Goal: Task Accomplishment & Management: Use online tool/utility

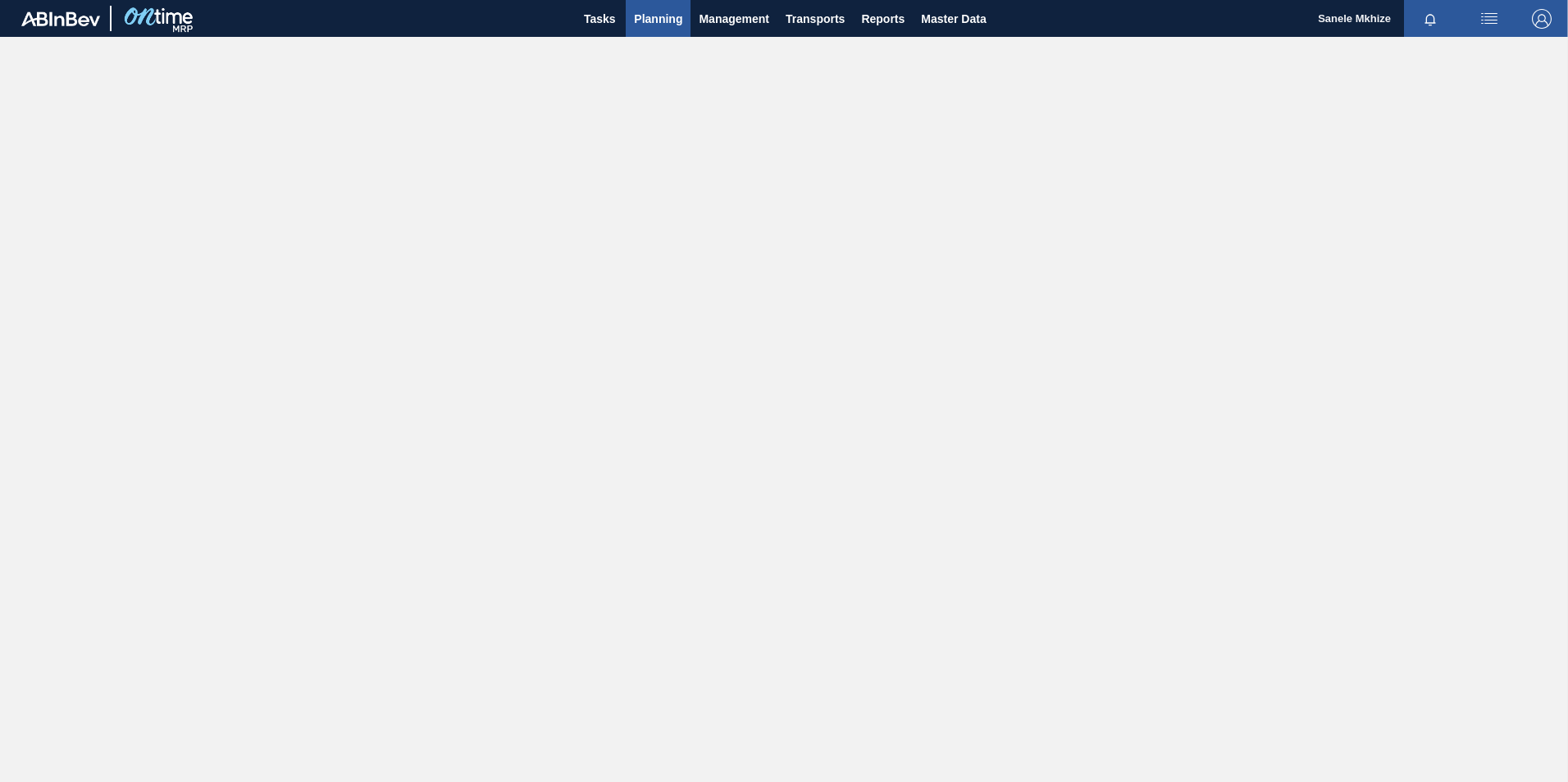
click at [659, 17] on span "Planning" at bounding box center [657, 19] width 49 height 20
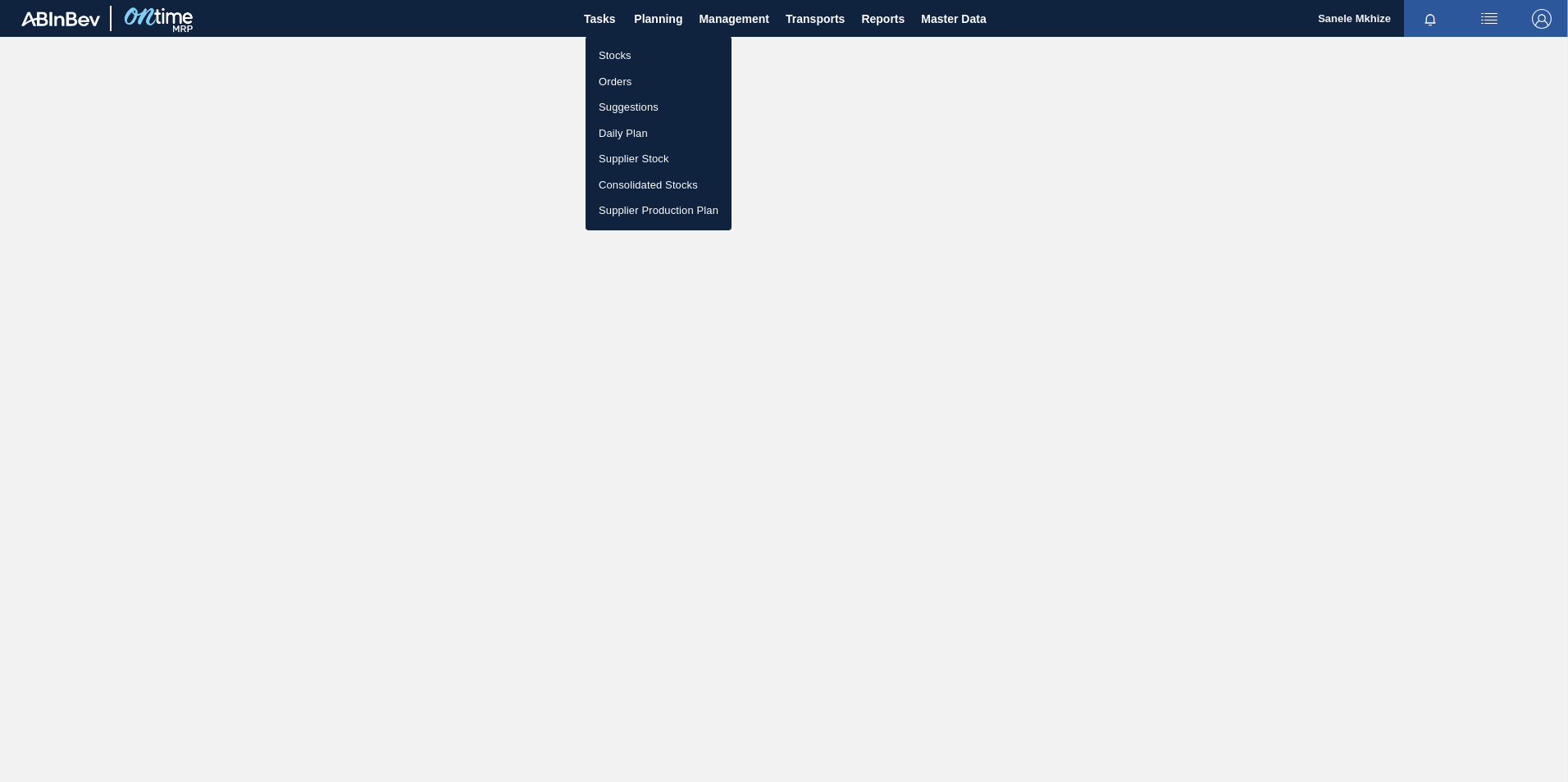
click at [601, 22] on div at bounding box center [784, 391] width 1568 height 782
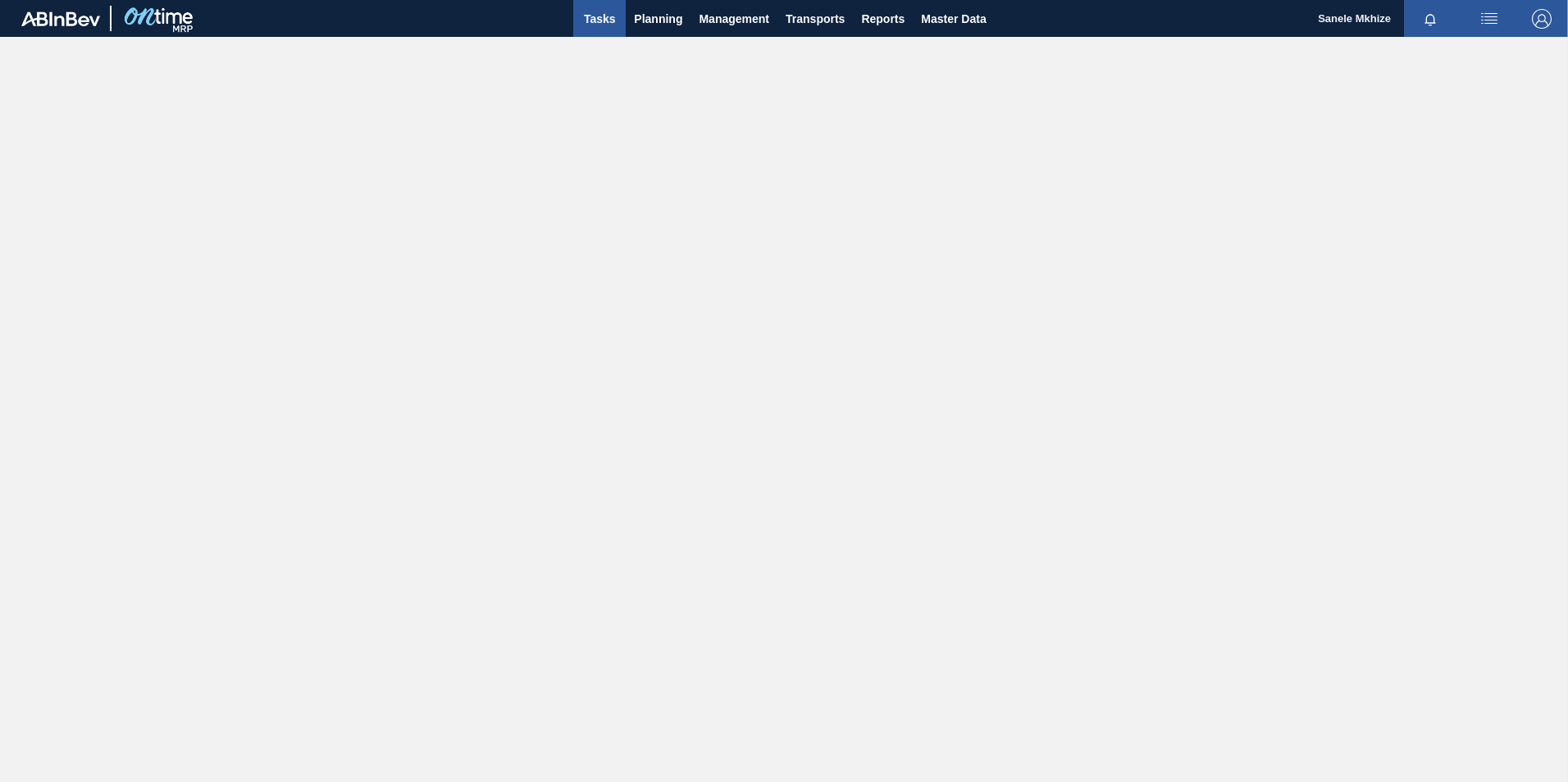
click at [600, 19] on span "Tasks" at bounding box center [599, 19] width 36 height 20
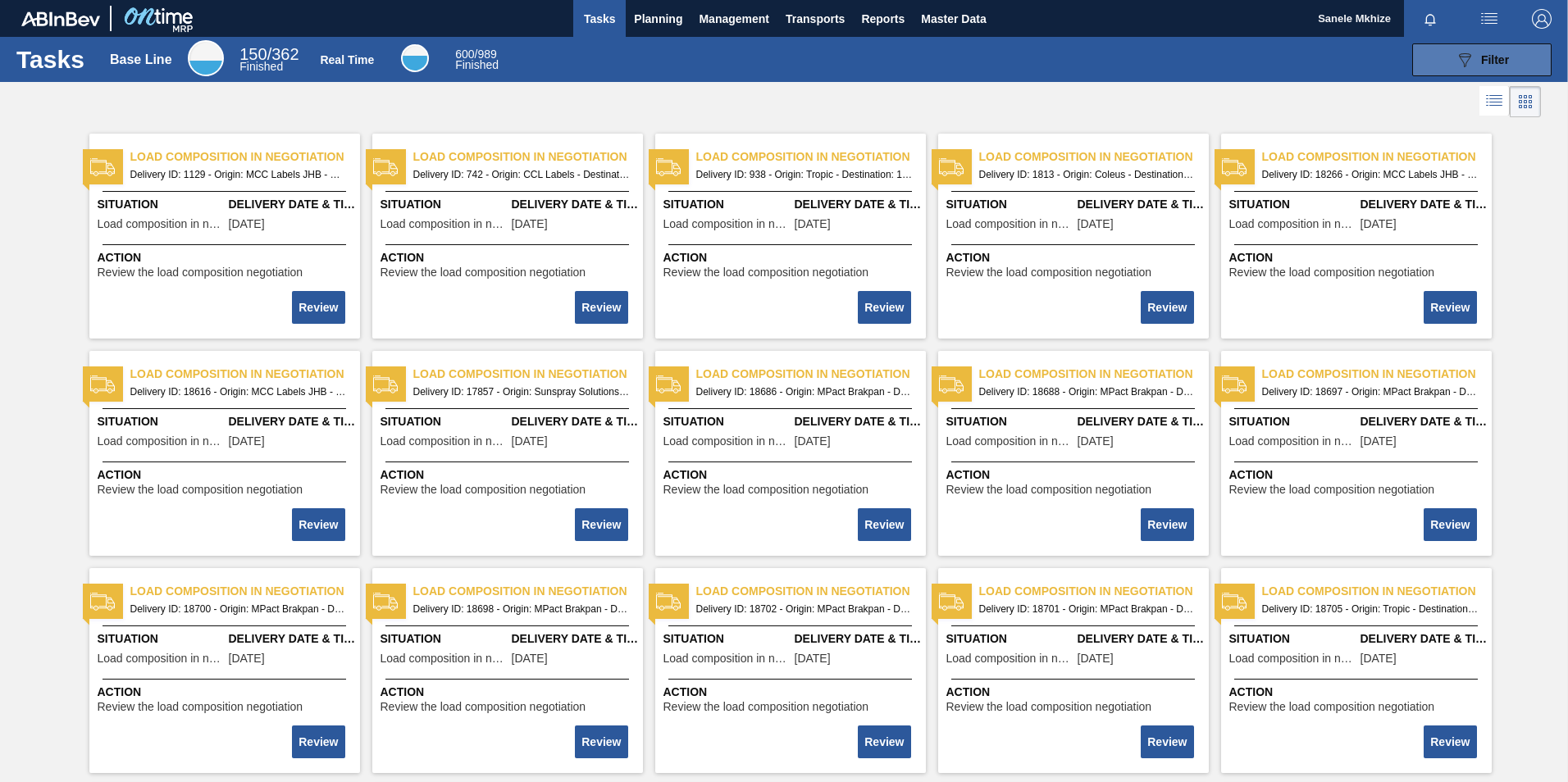
click at [1486, 60] on span "Filter" at bounding box center [1495, 60] width 28 height 13
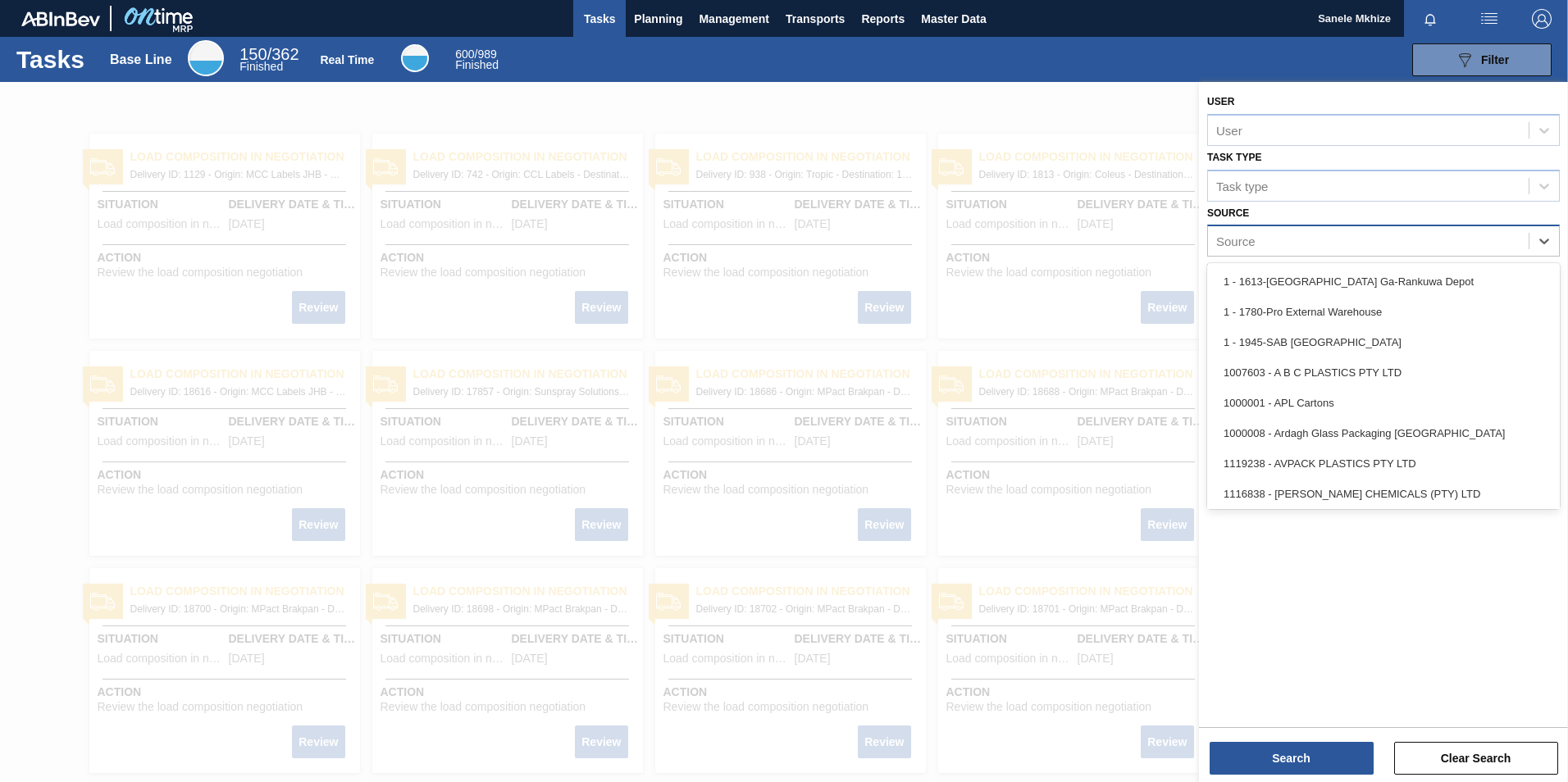
click at [1273, 238] on div "Source" at bounding box center [1368, 241] width 321 height 24
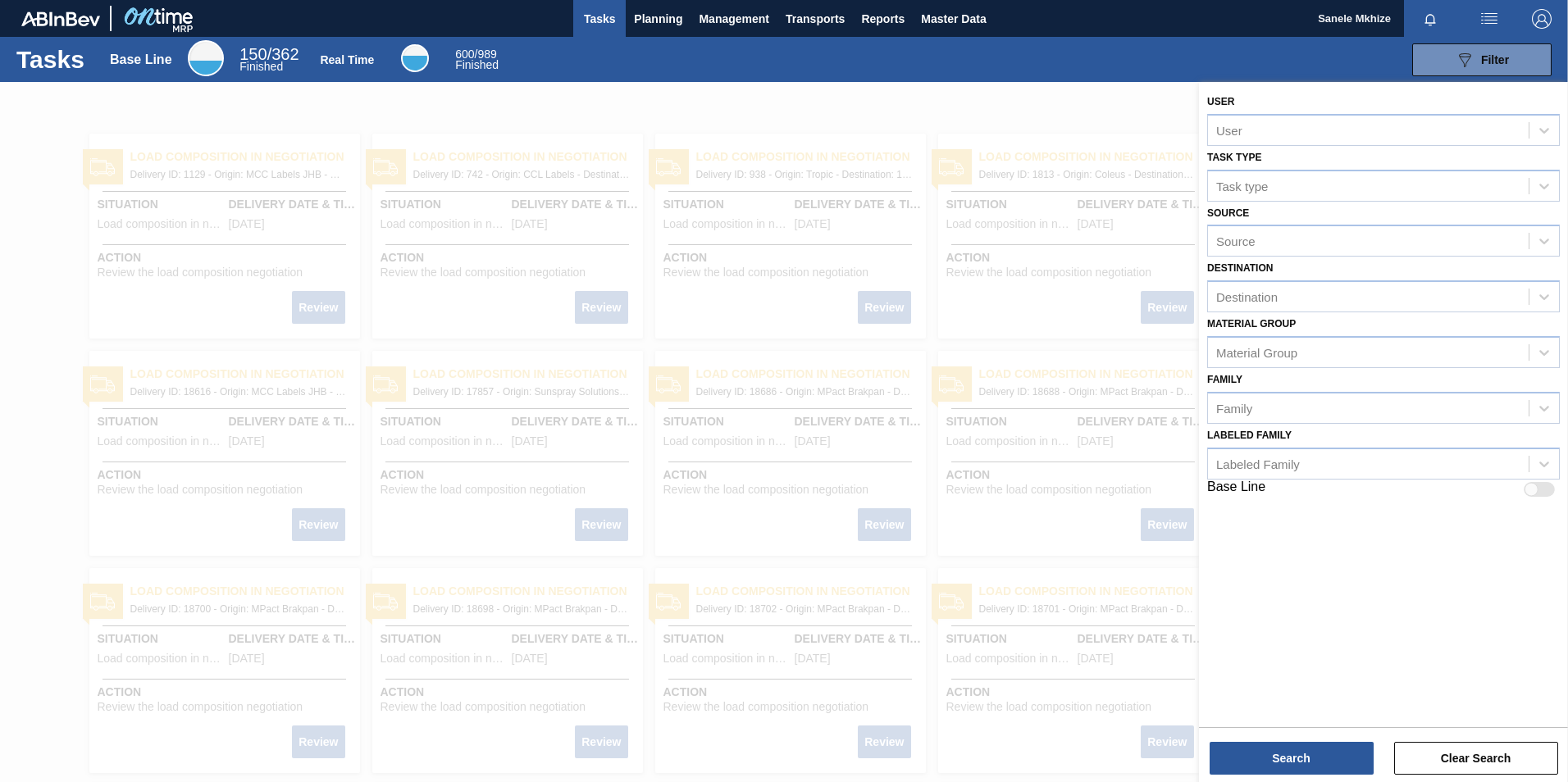
click at [1306, 93] on div "User User" at bounding box center [1382, 118] width 352 height 55
click at [1260, 297] on div "Destination" at bounding box center [1247, 297] width 61 height 14
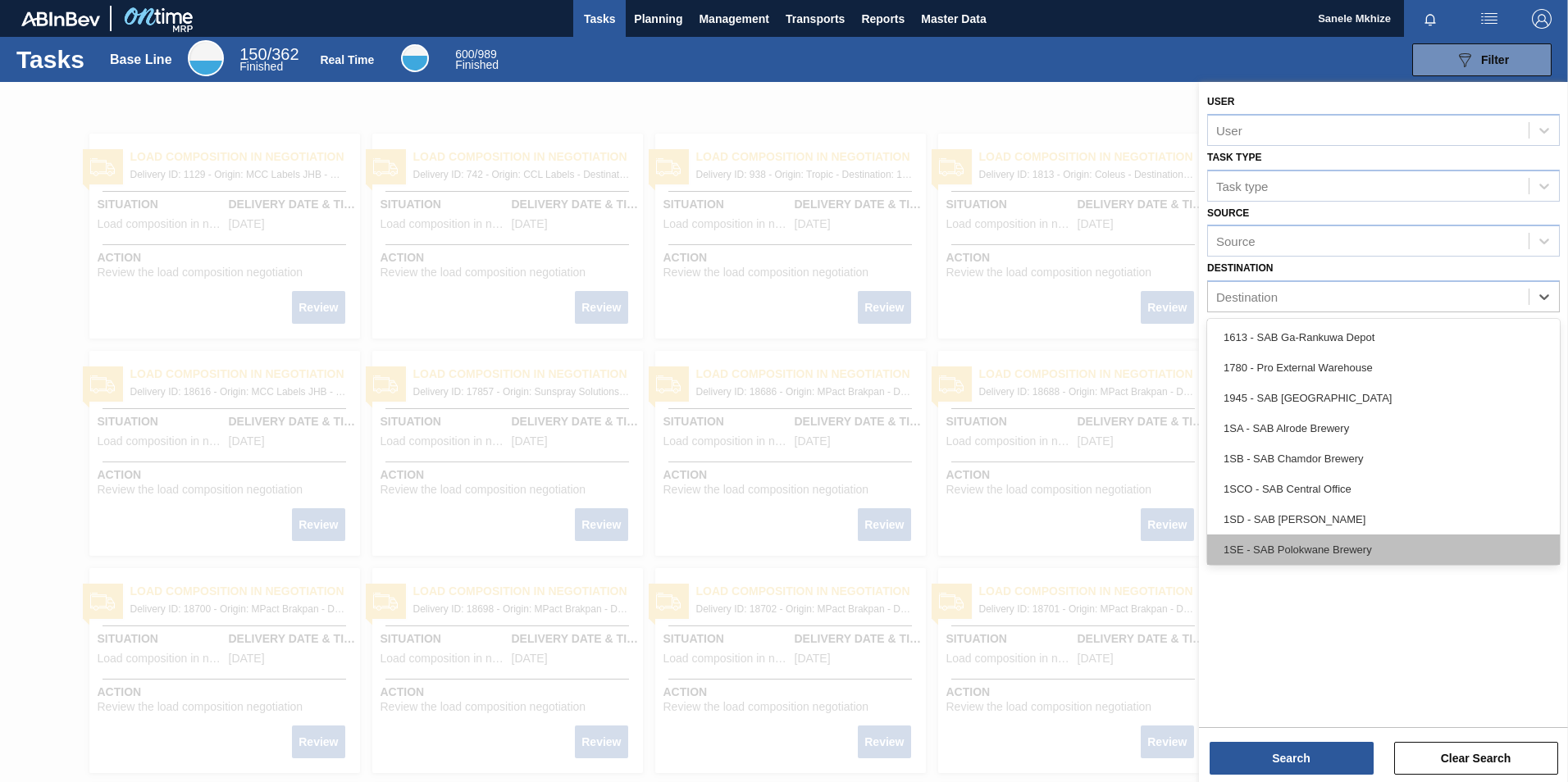
scroll to position [95, 0]
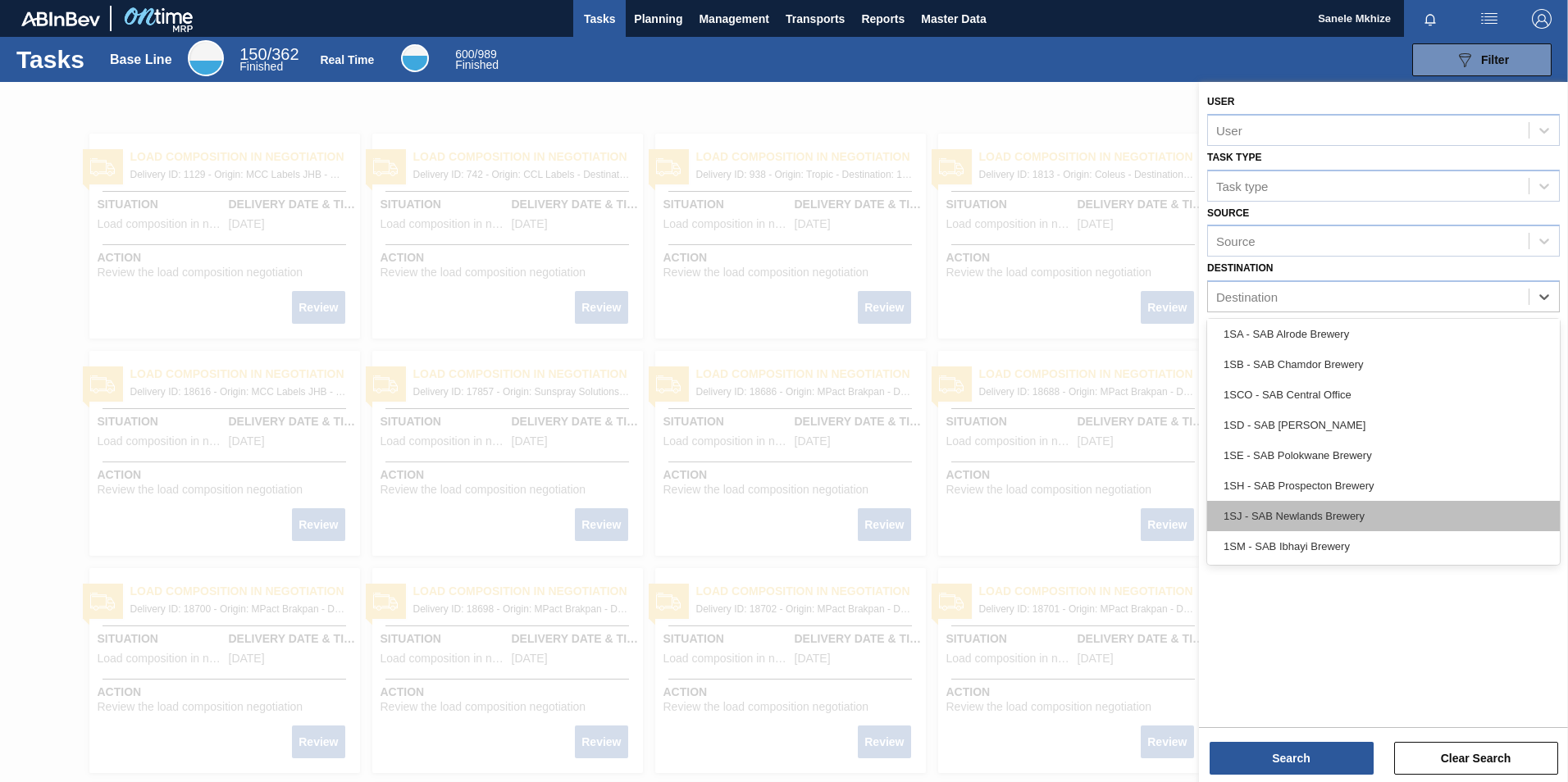
click at [1318, 512] on div "1SJ - SAB Newlands Brewery" at bounding box center [1382, 517] width 352 height 31
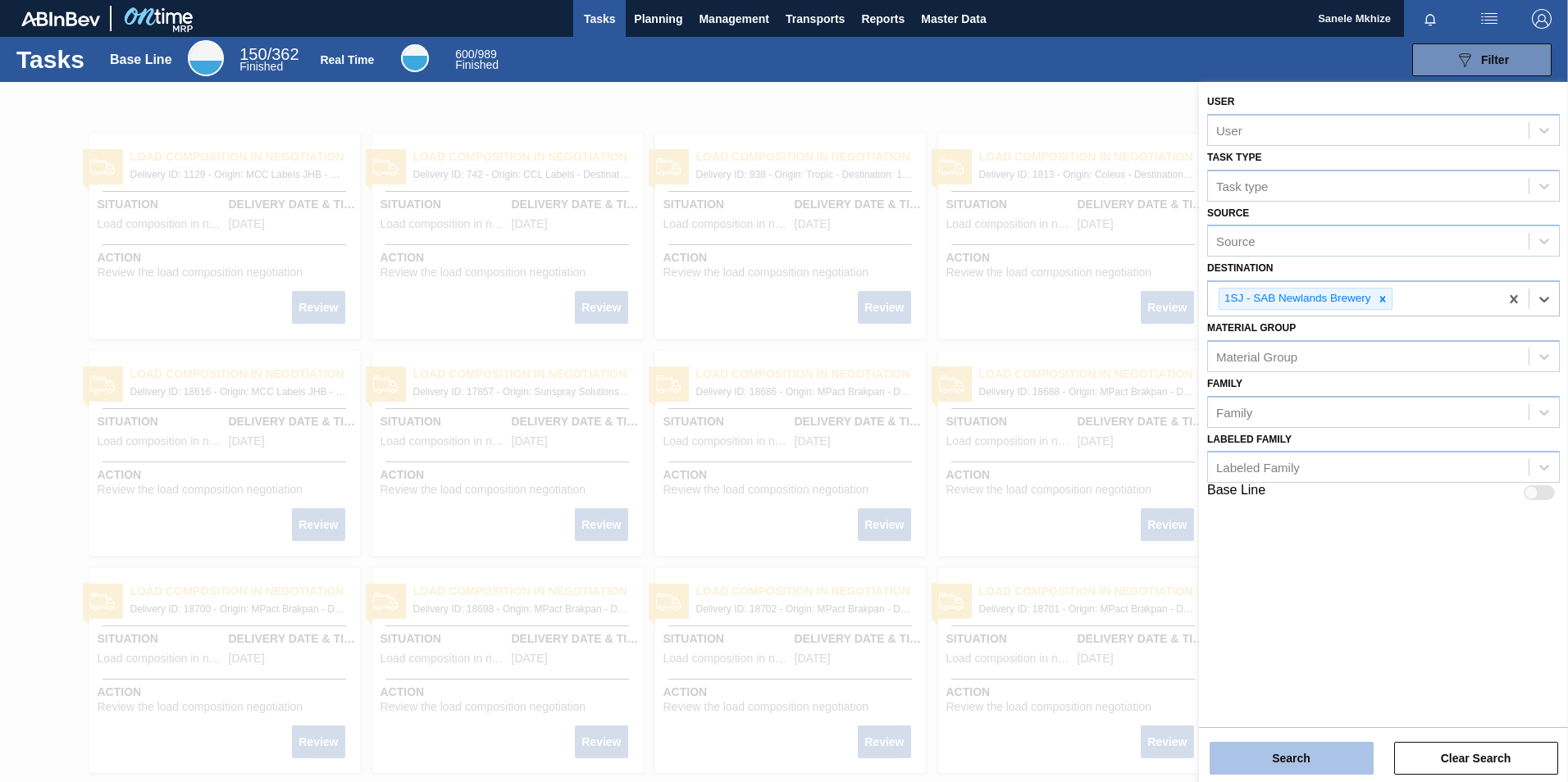
click at [1316, 752] on button "Search" at bounding box center [1291, 758] width 164 height 32
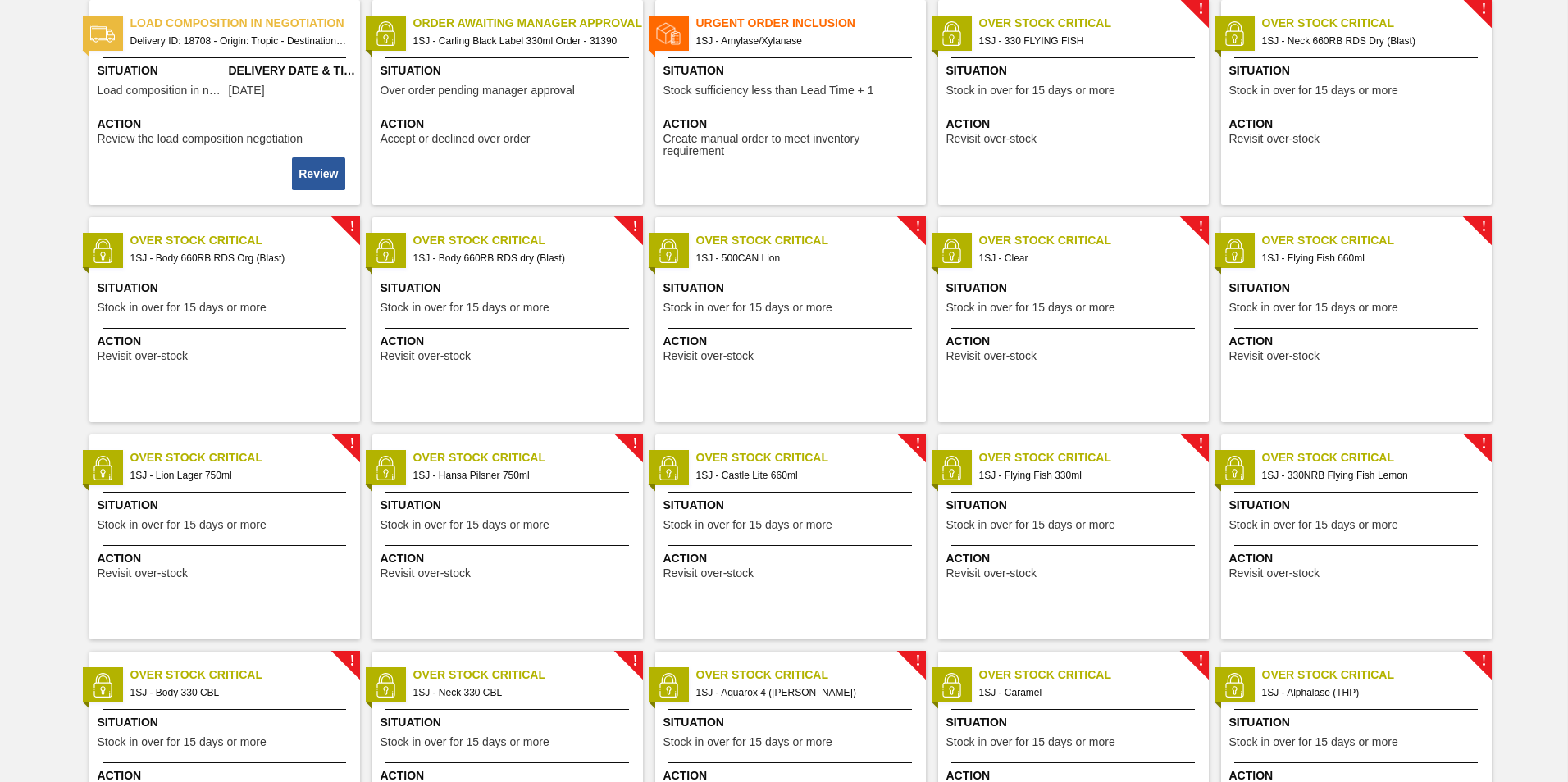
scroll to position [0, 0]
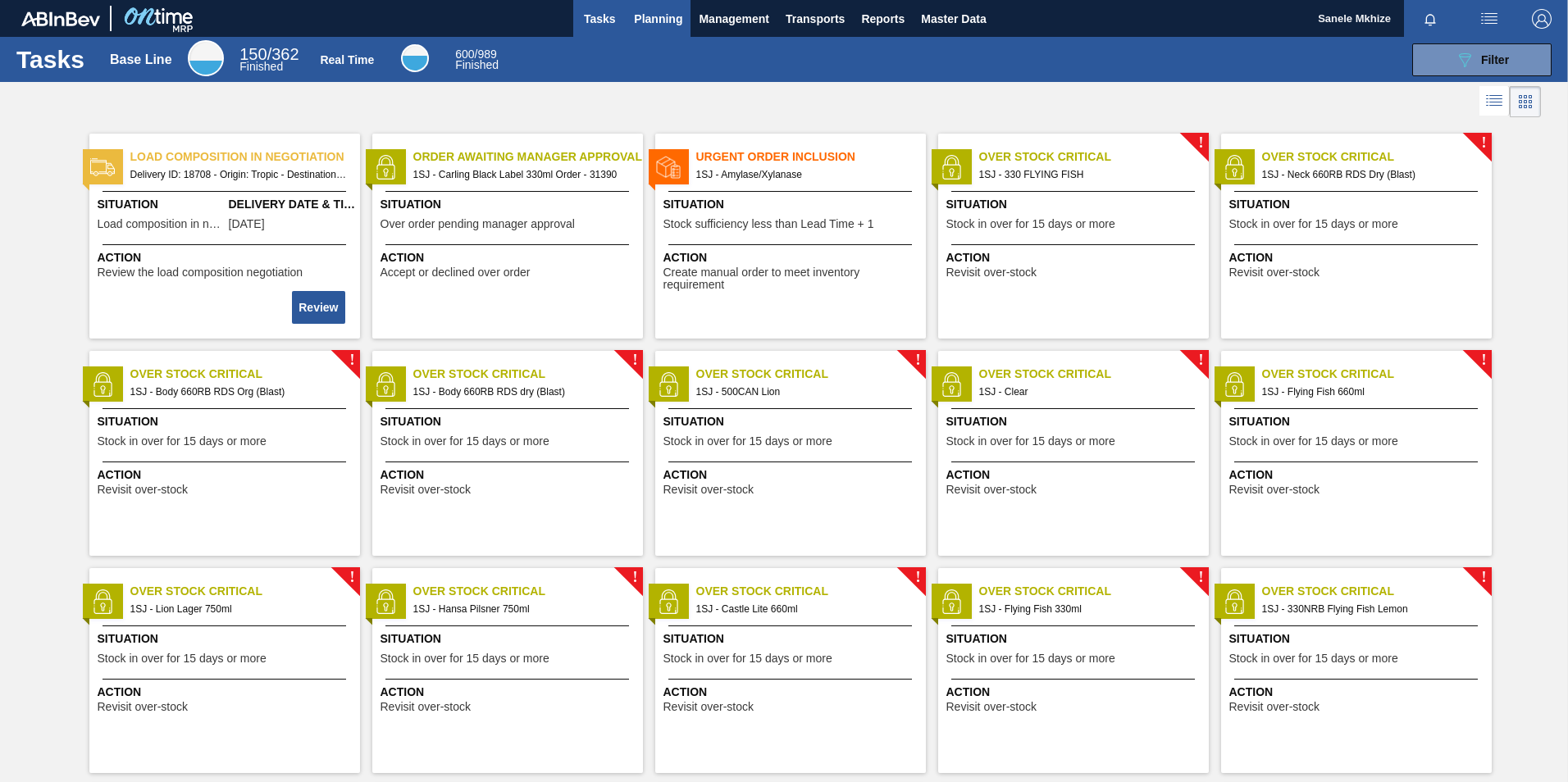
click at [641, 15] on span "Planning" at bounding box center [657, 19] width 49 height 20
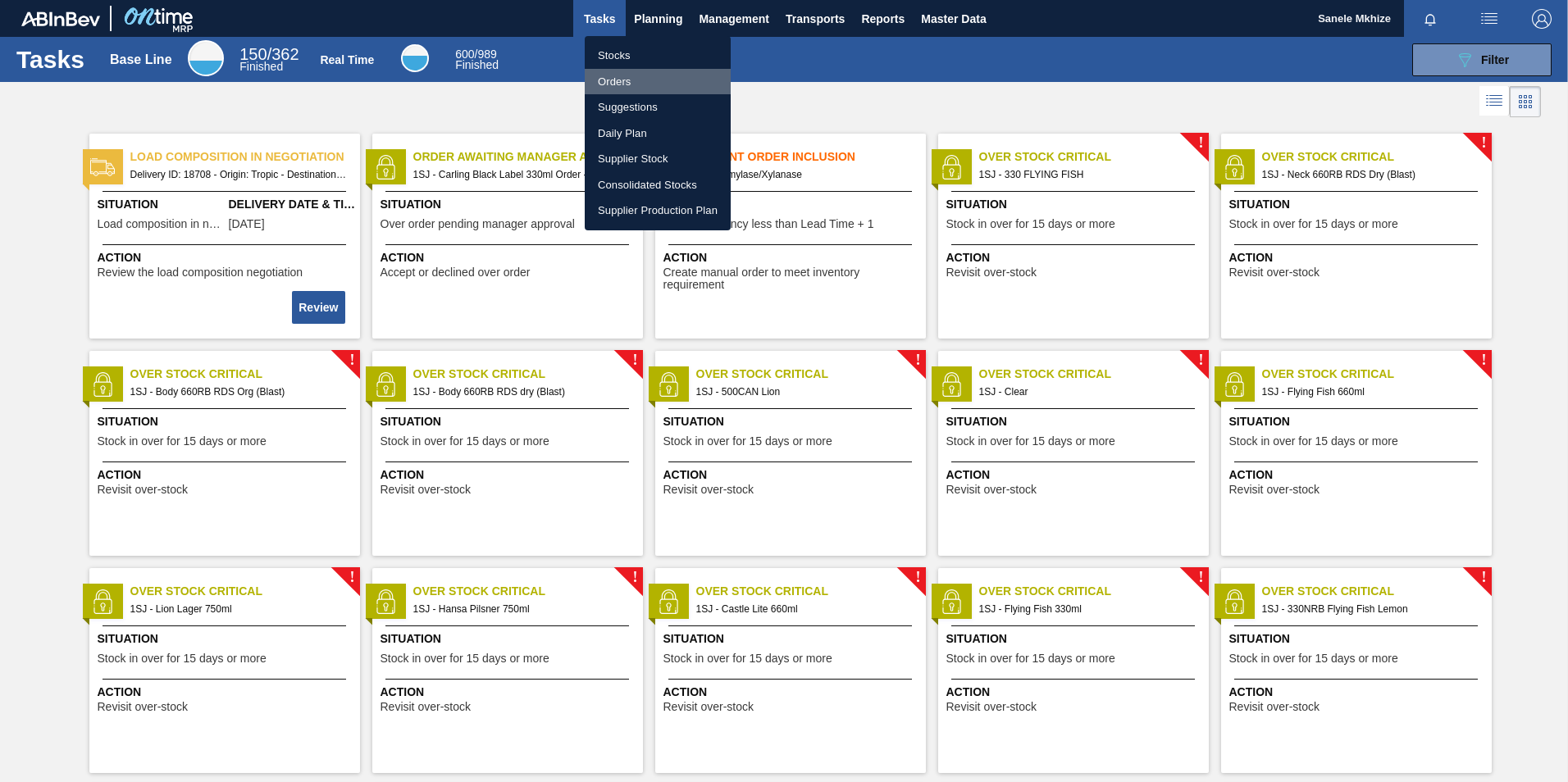
click at [633, 75] on li "Orders" at bounding box center [657, 82] width 146 height 26
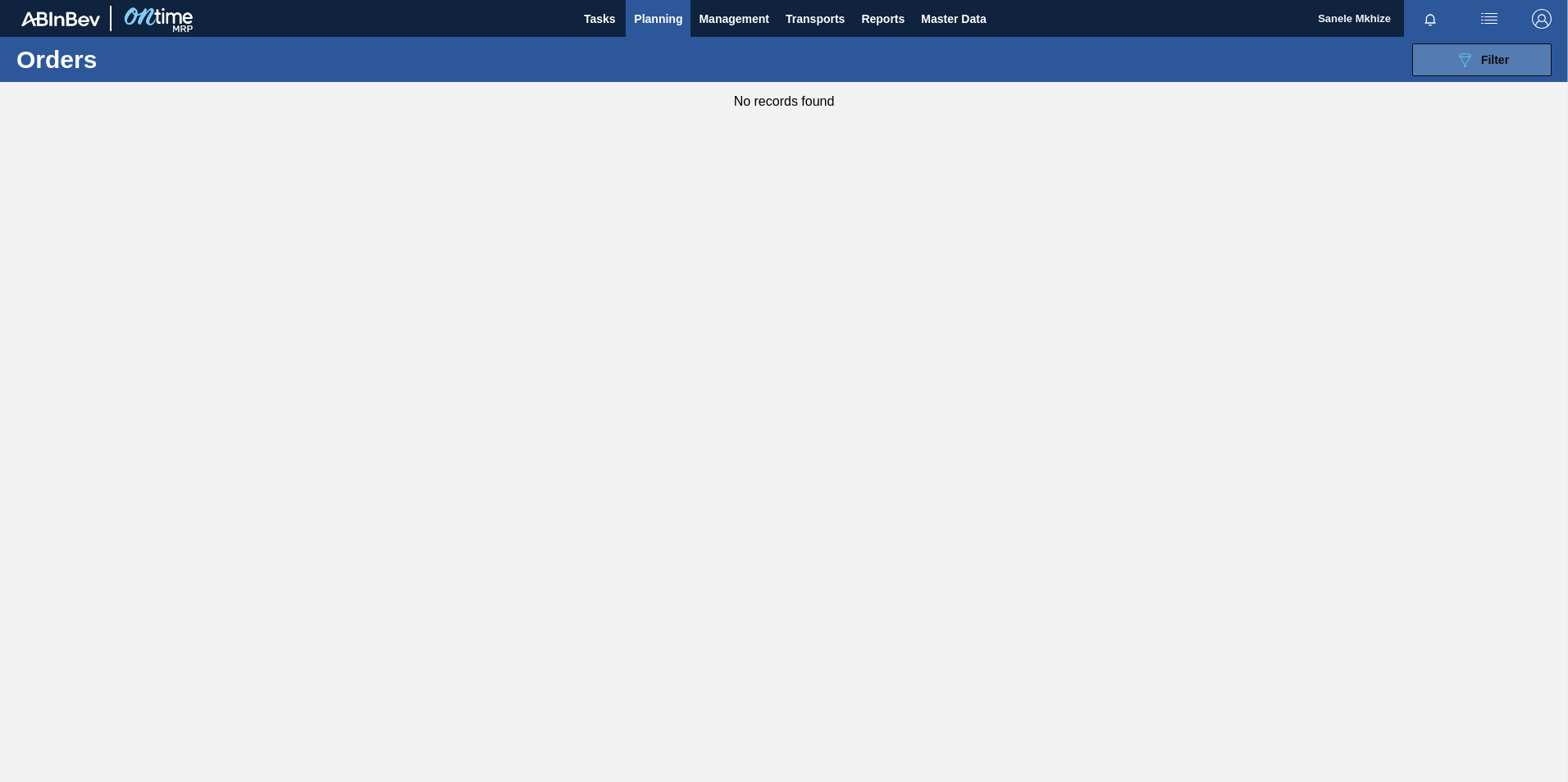
click at [1502, 56] on span "Filter" at bounding box center [1495, 60] width 28 height 13
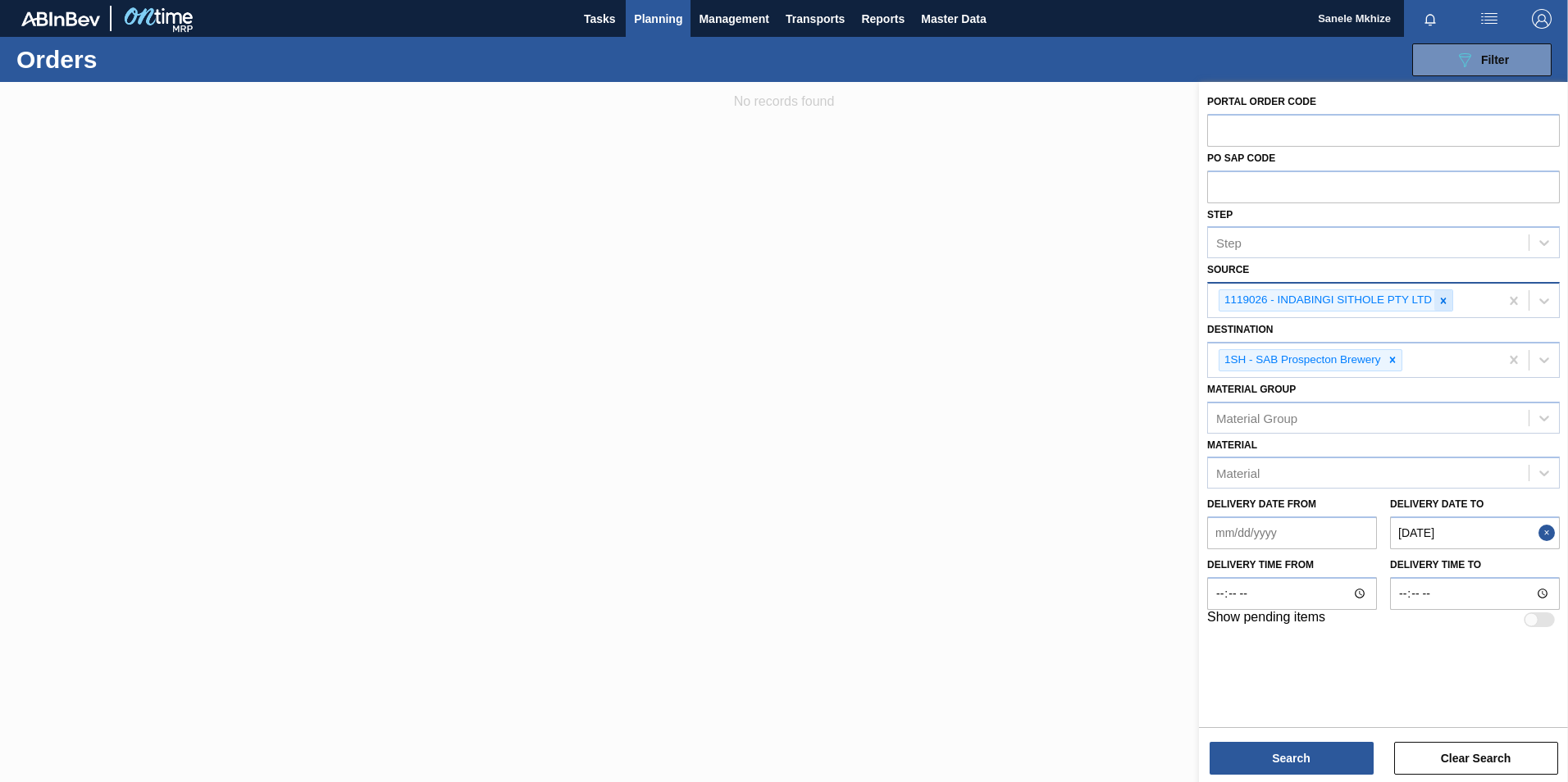
click at [1440, 300] on icon at bounding box center [1443, 300] width 11 height 11
click at [1375, 300] on div "Source" at bounding box center [1368, 299] width 321 height 24
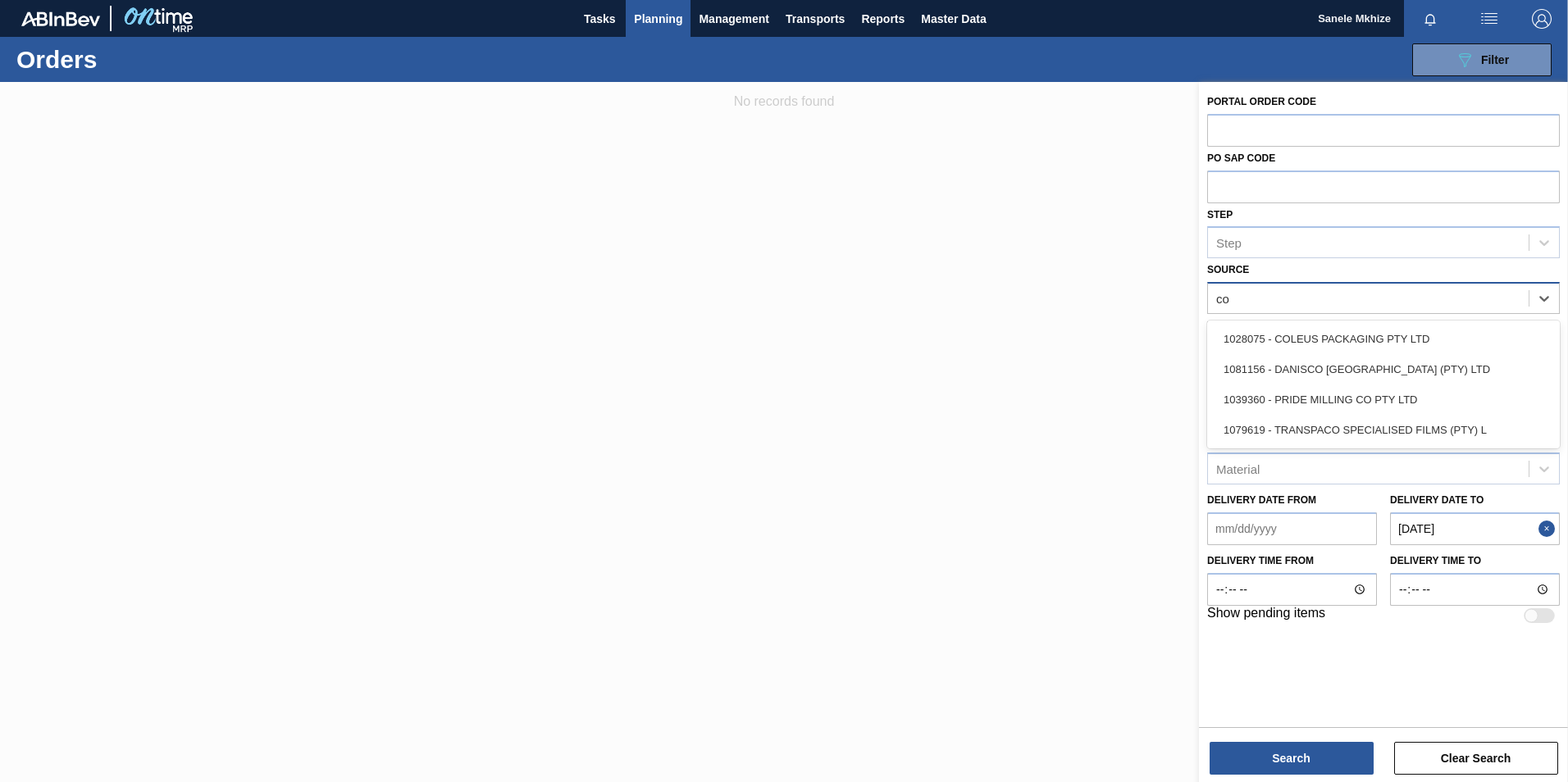
type input "col"
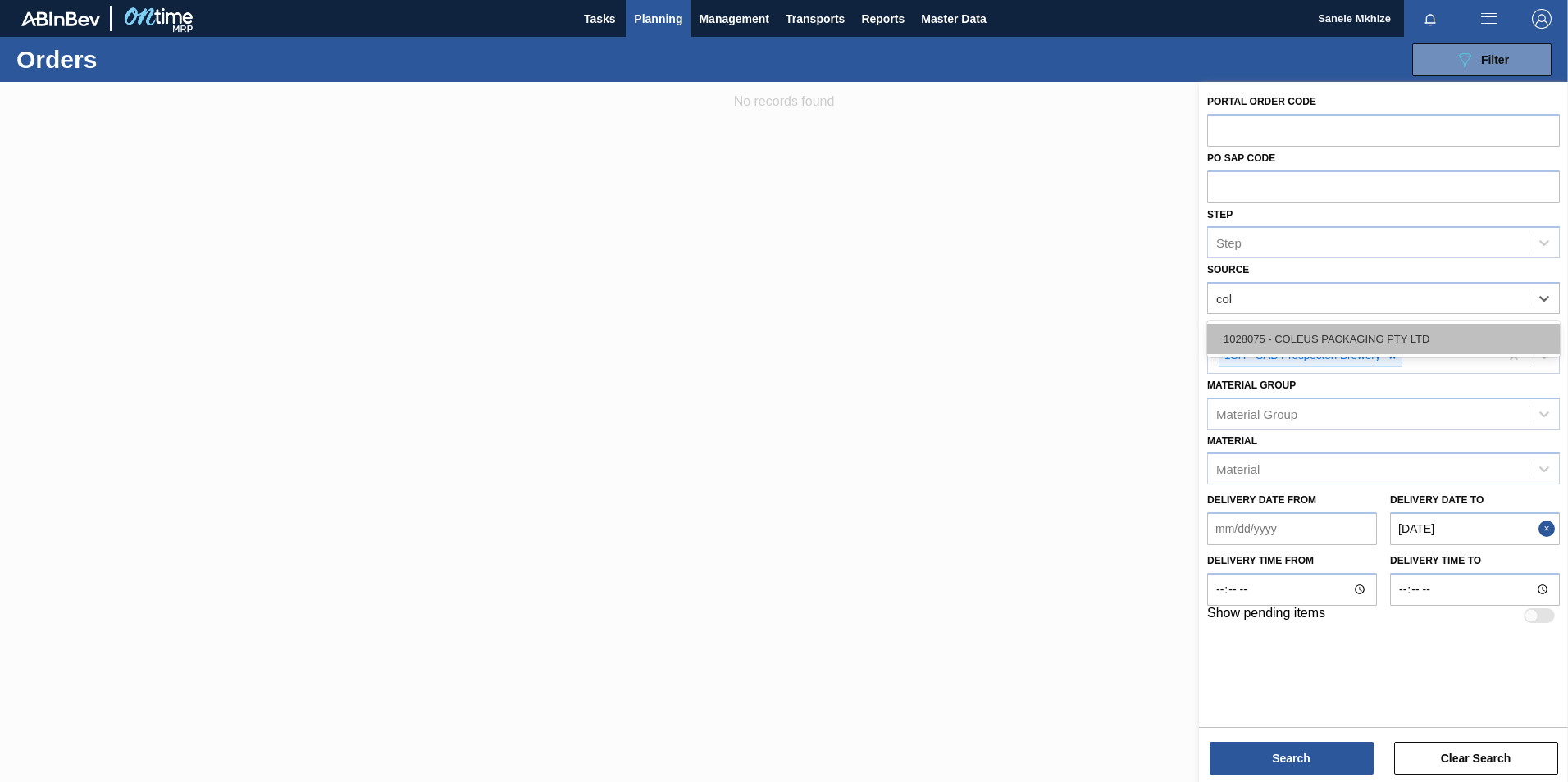
click at [1337, 339] on div "1028075 - COLEUS PACKAGING PTY LTD" at bounding box center [1382, 339] width 352 height 31
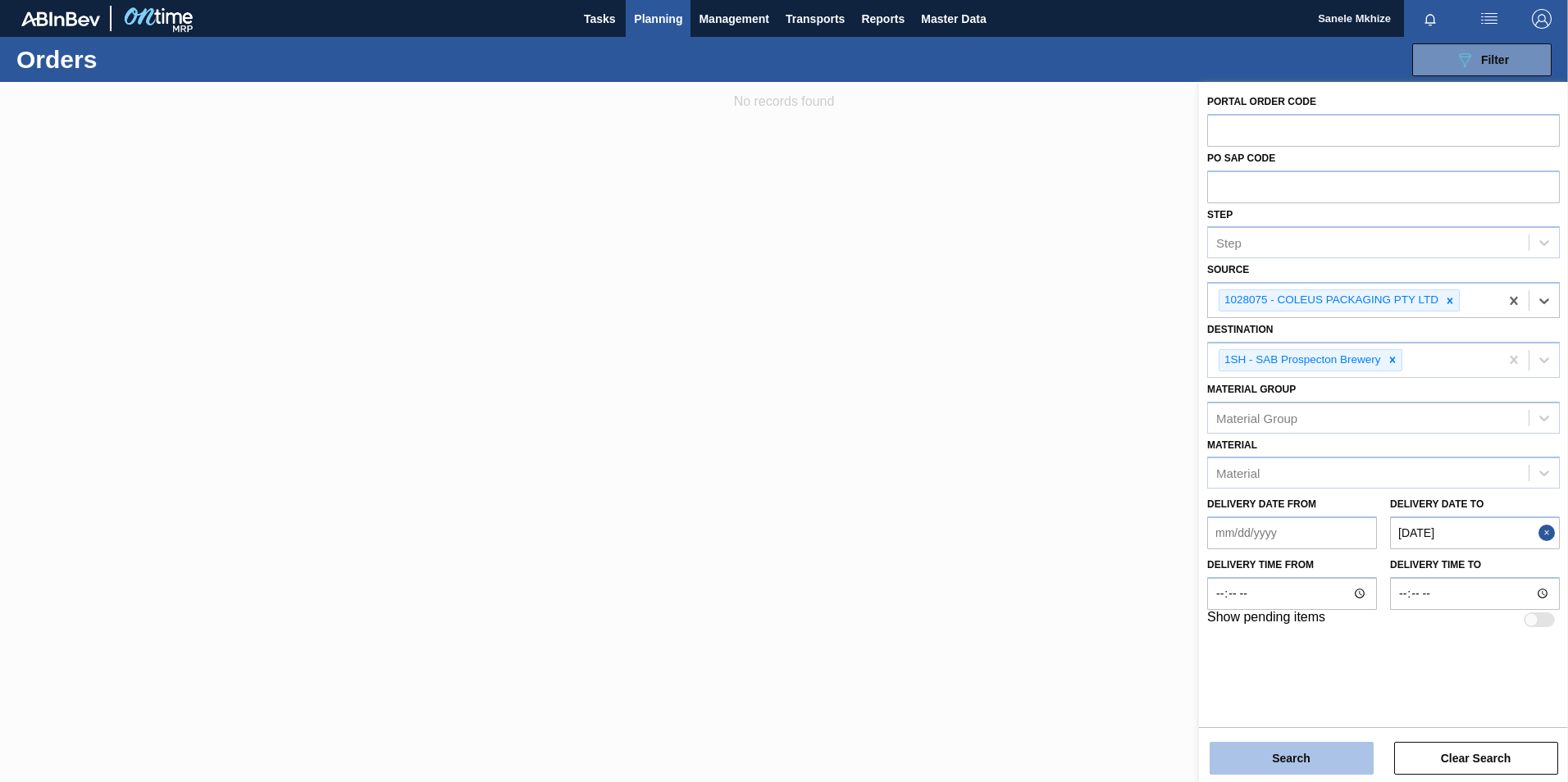
click at [1289, 758] on button "Search" at bounding box center [1291, 758] width 164 height 32
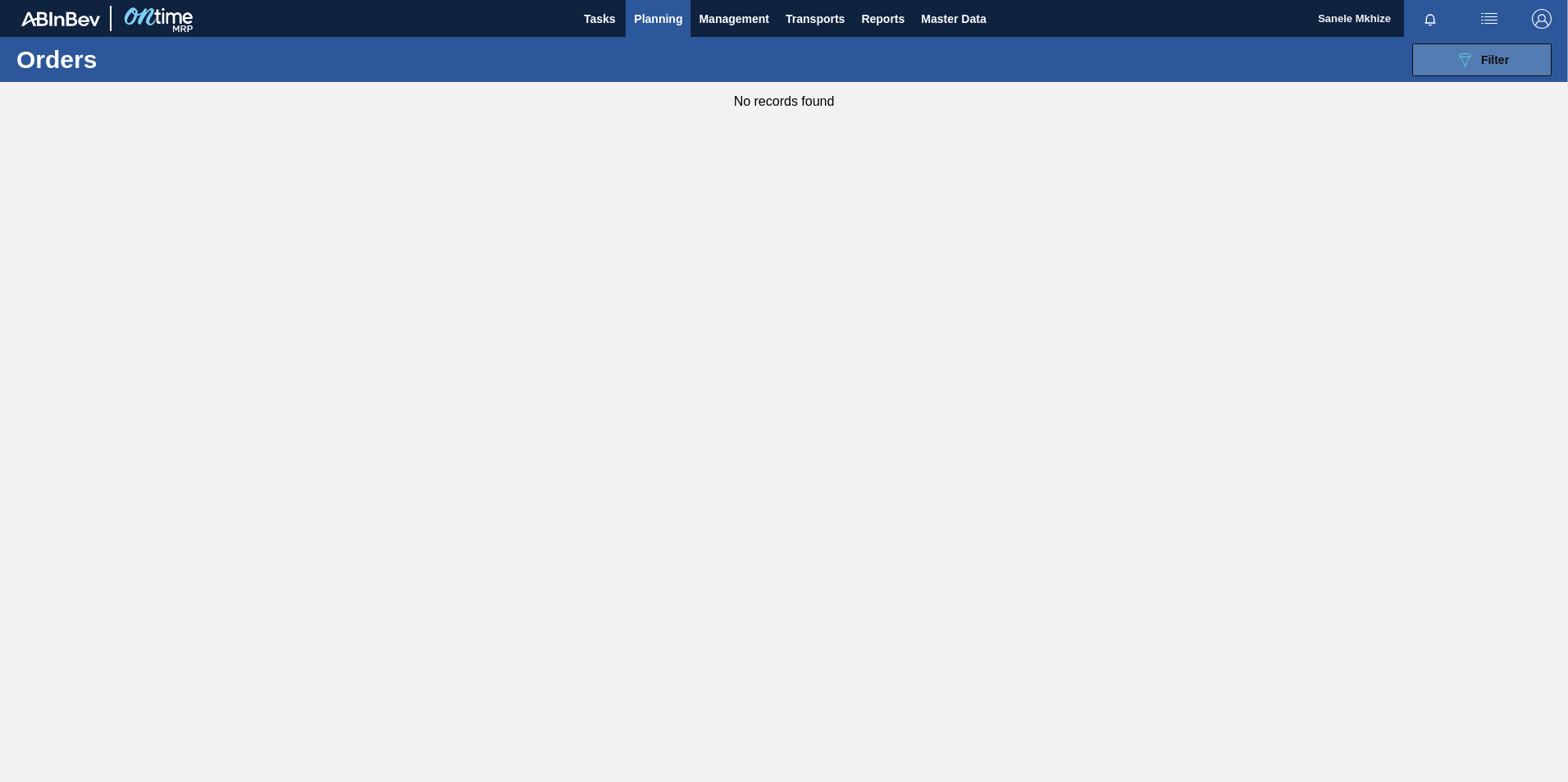
click at [1463, 54] on icon at bounding box center [1465, 61] width 12 height 14
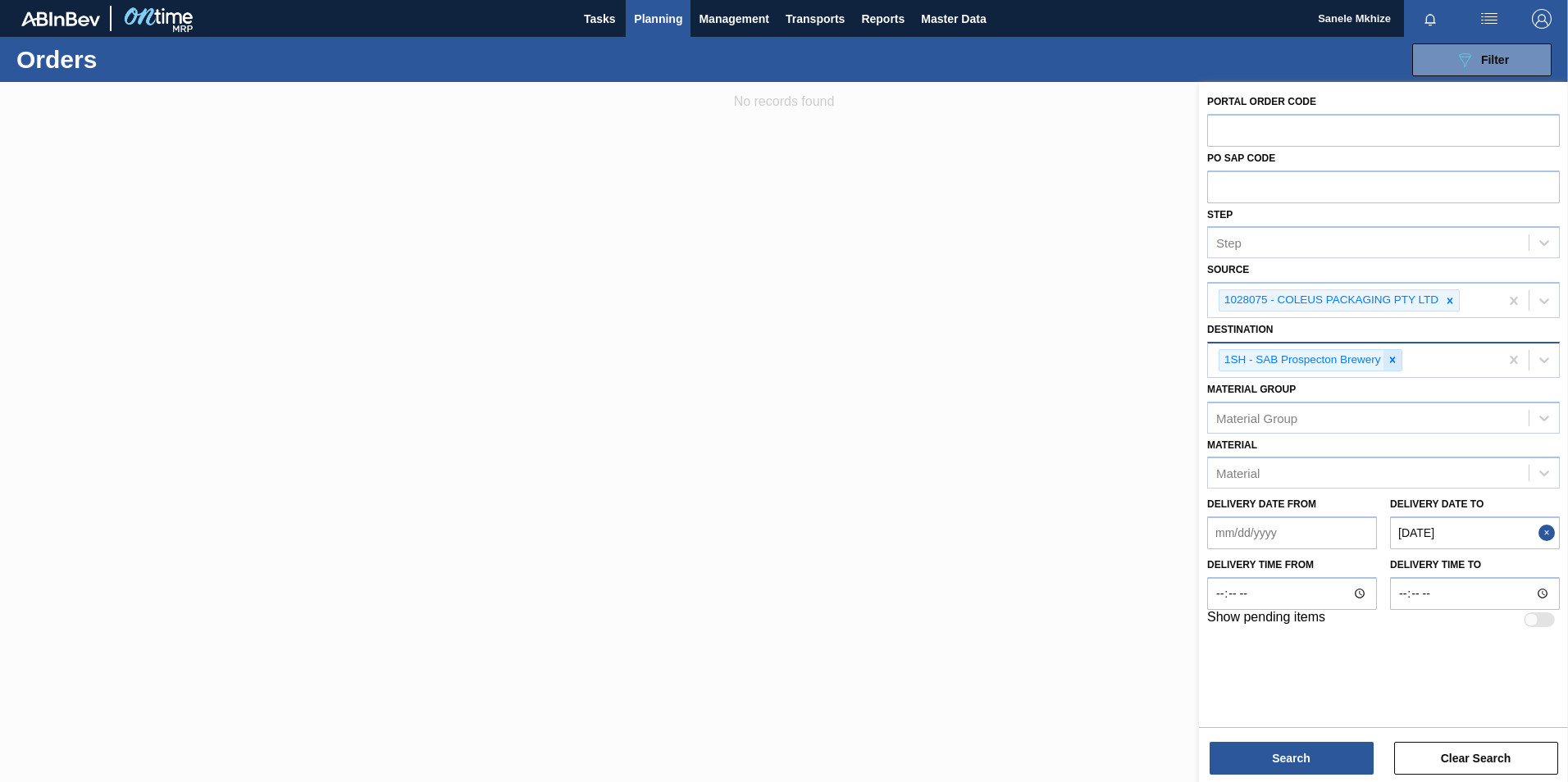
click at [1394, 363] on icon at bounding box center [1392, 359] width 11 height 11
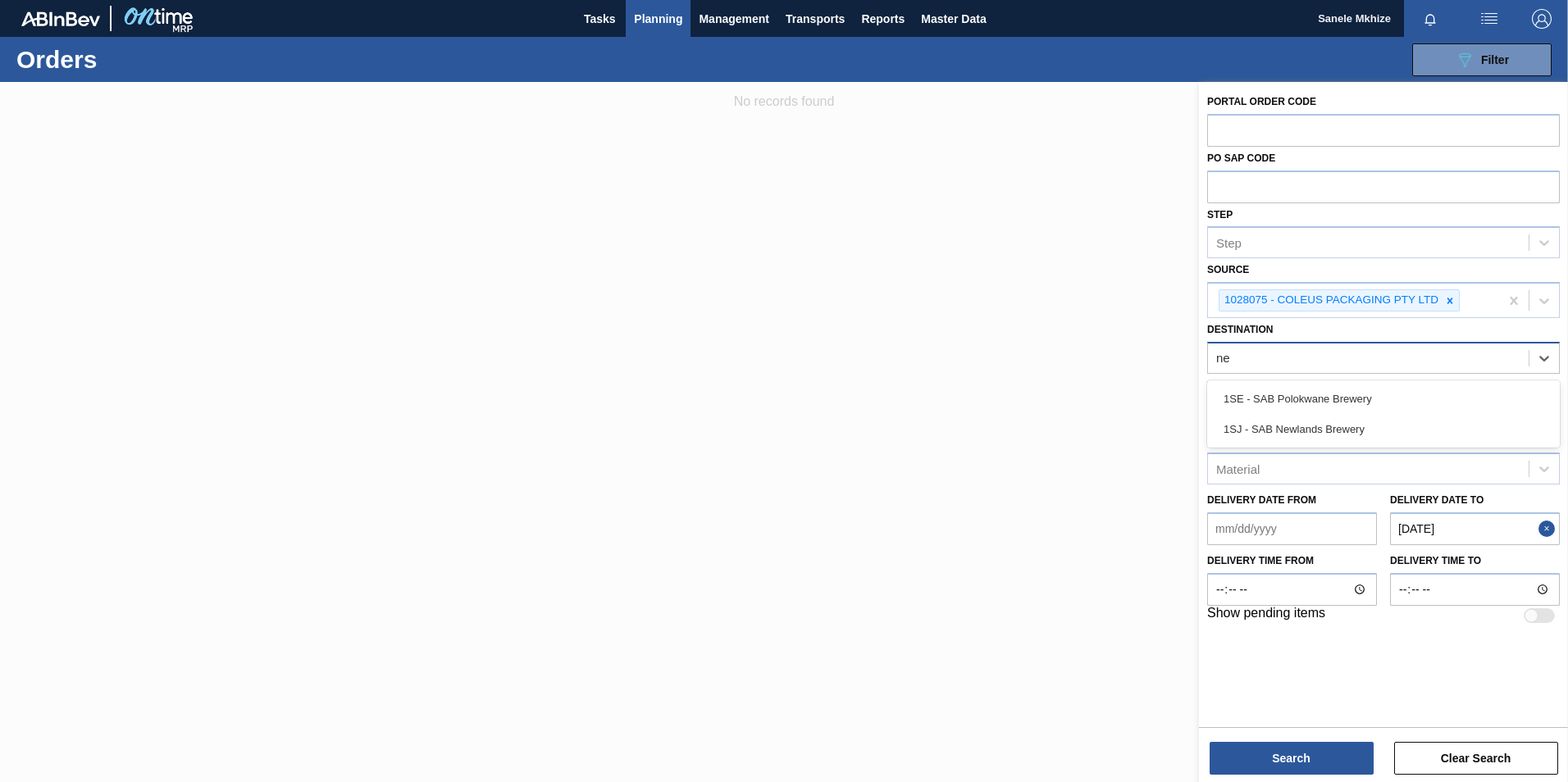
type input "new"
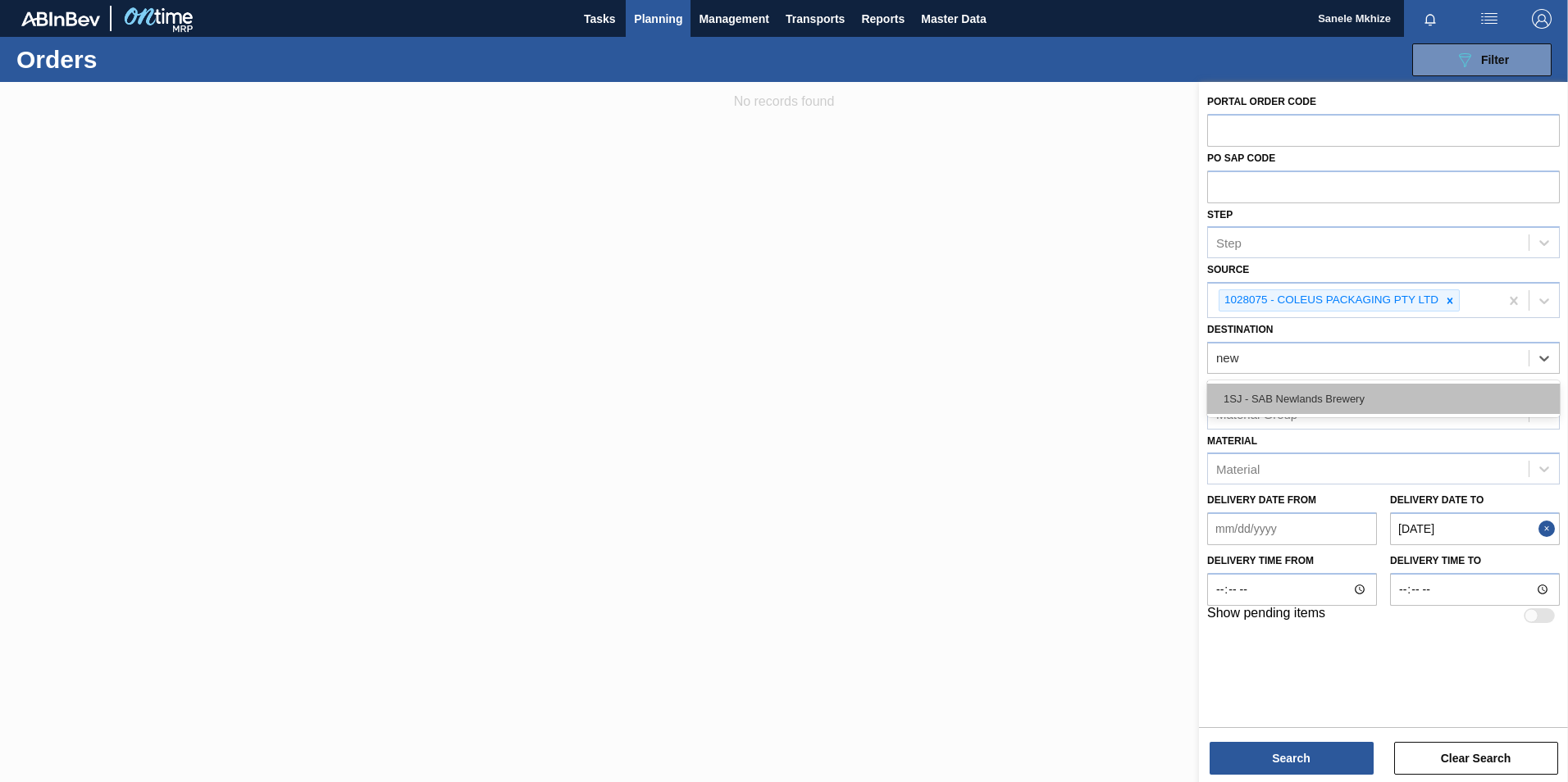
click at [1308, 392] on div "1SJ - SAB Newlands Brewery" at bounding box center [1382, 399] width 352 height 31
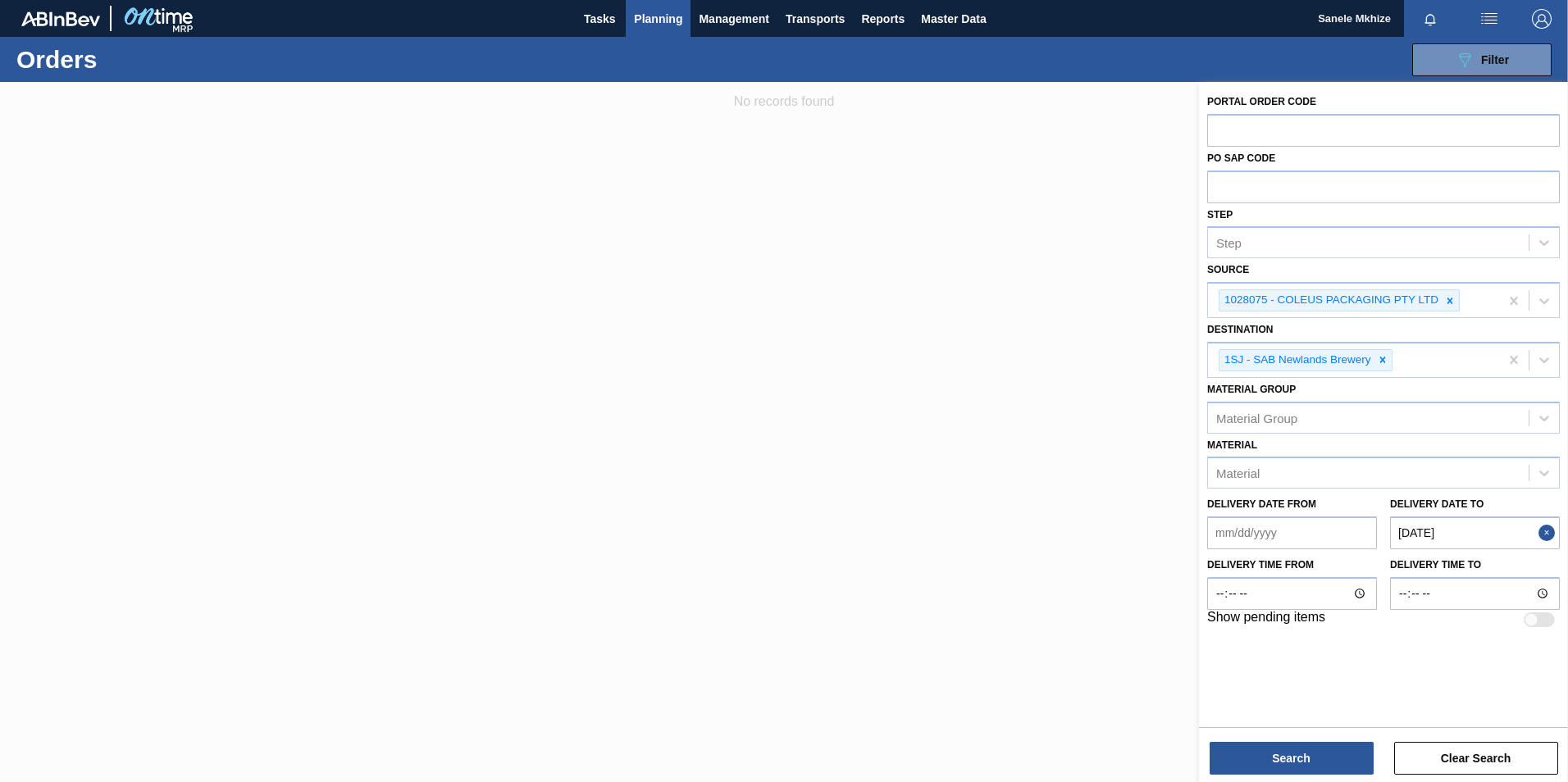
click at [1226, 693] on div "Portal Order Code PO SAP Code Step Step Source 1028075 - COLEUS PACKAGING PTY L…" at bounding box center [1383, 403] width 369 height 642
click at [1246, 770] on button "Search" at bounding box center [1291, 758] width 164 height 32
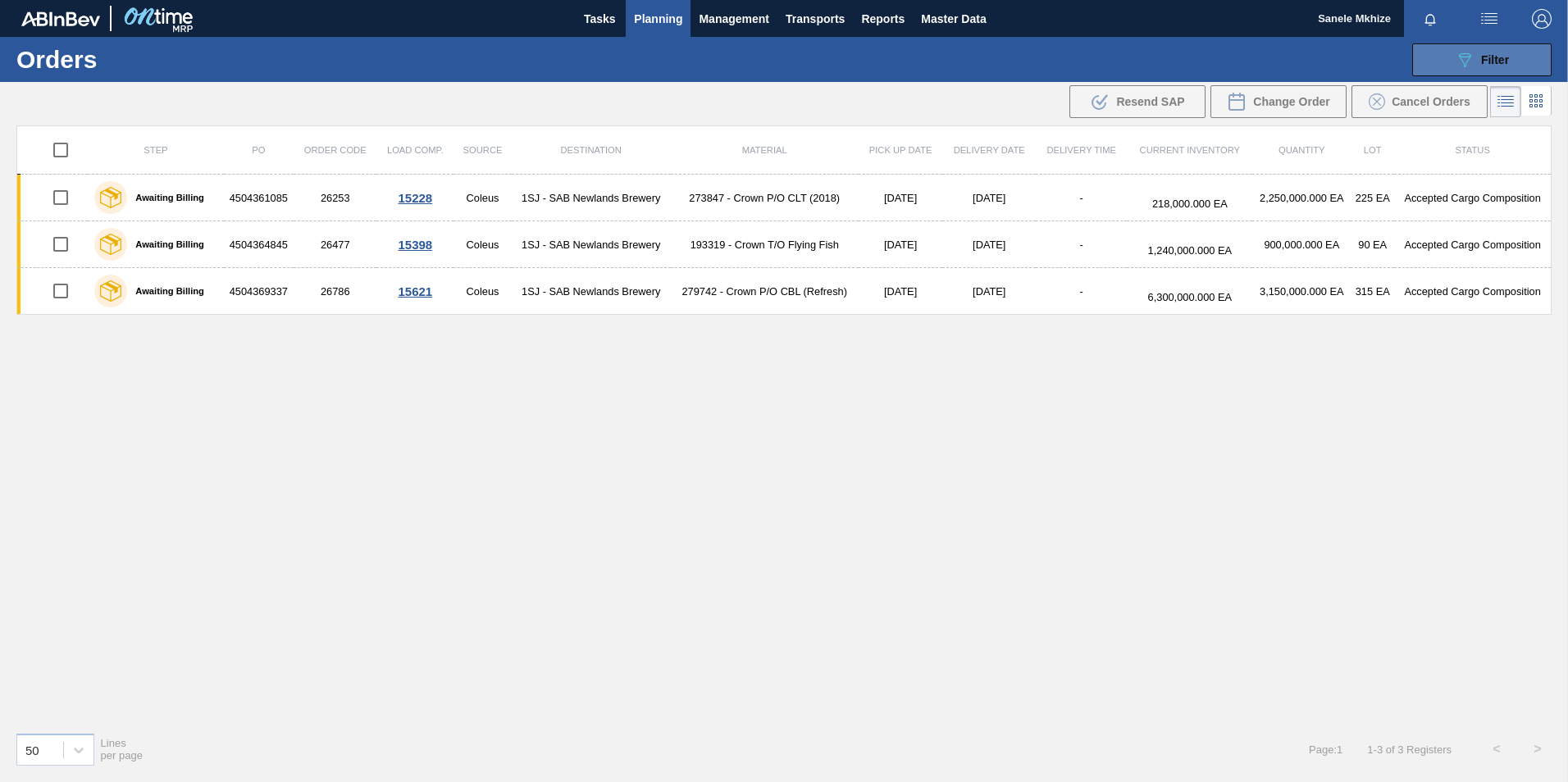
click at [1484, 61] on span "Filter" at bounding box center [1495, 60] width 28 height 13
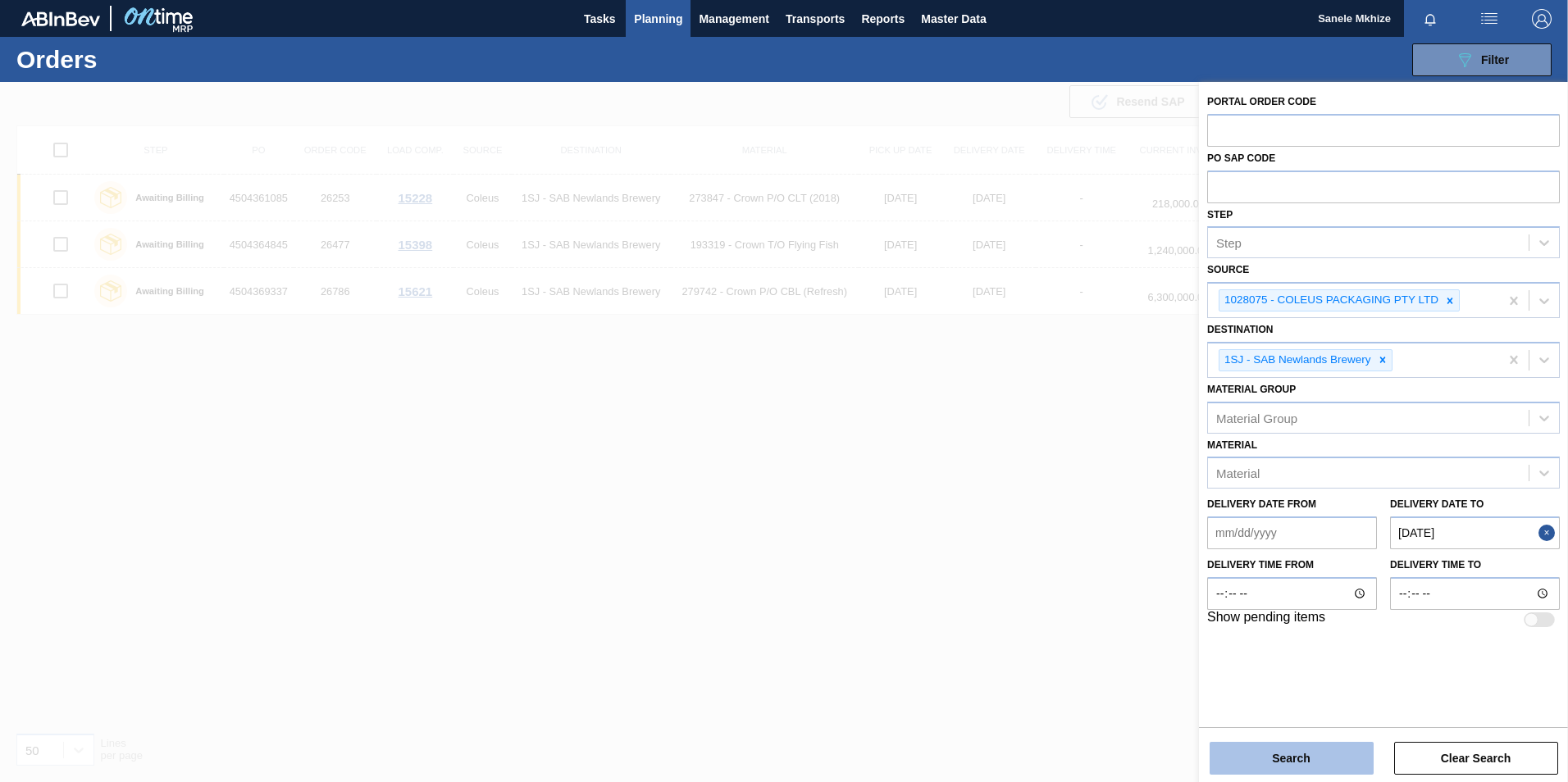
click at [1285, 768] on button "Search" at bounding box center [1291, 758] width 164 height 32
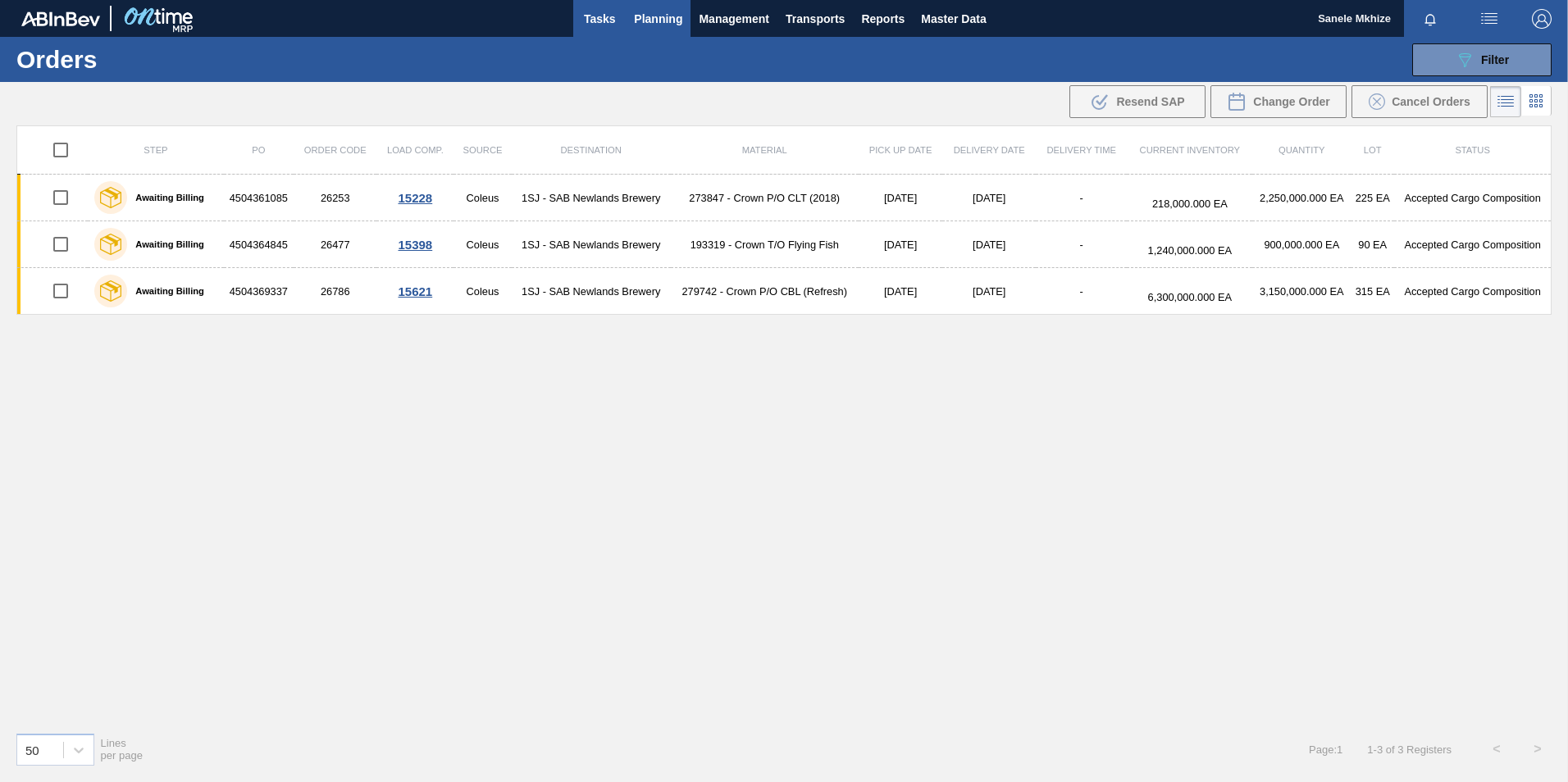
click at [588, 11] on span "Tasks" at bounding box center [599, 19] width 36 height 20
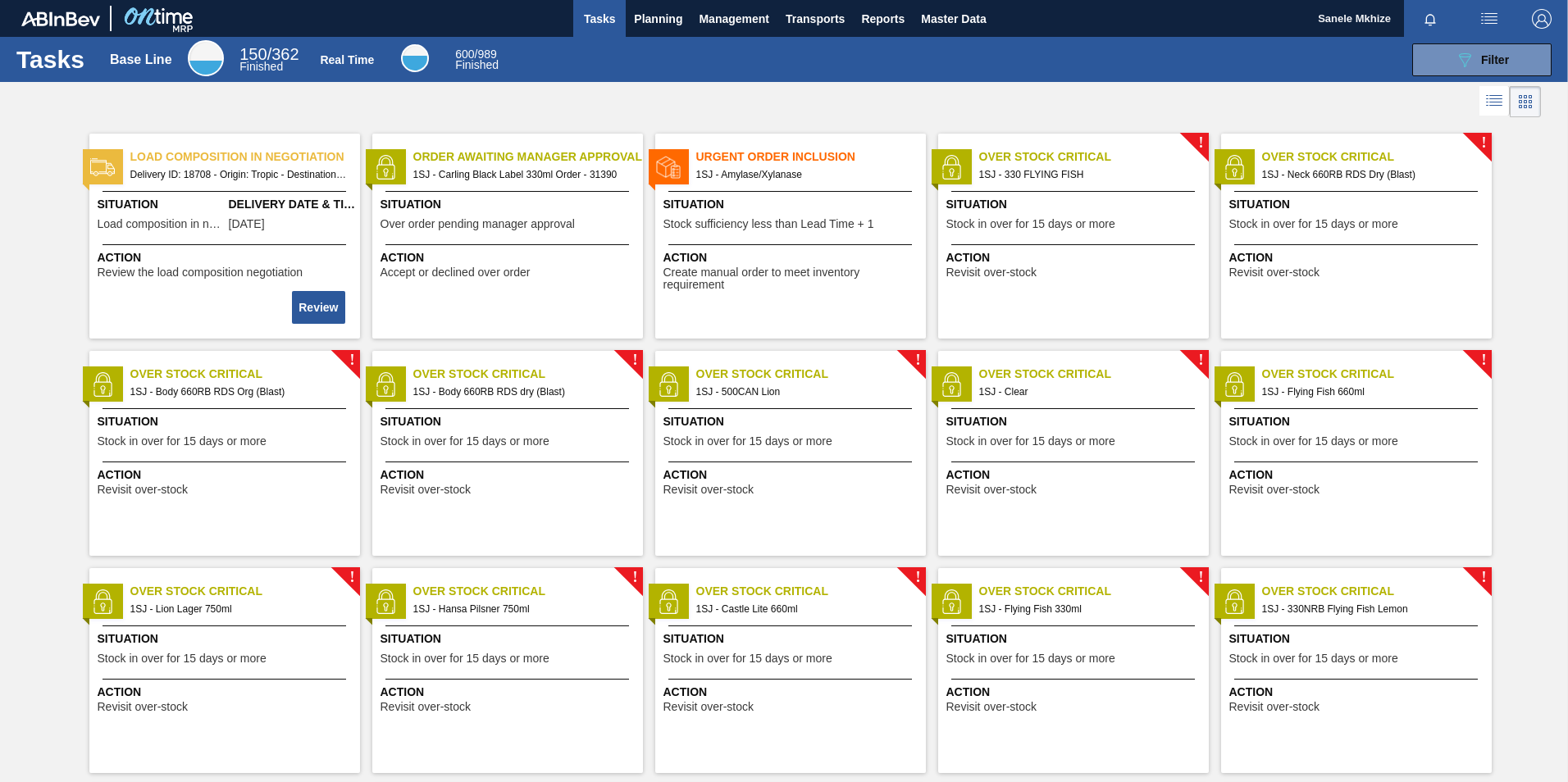
click at [558, 150] on span "Order Awaiting Manager Approval" at bounding box center [528, 157] width 229 height 17
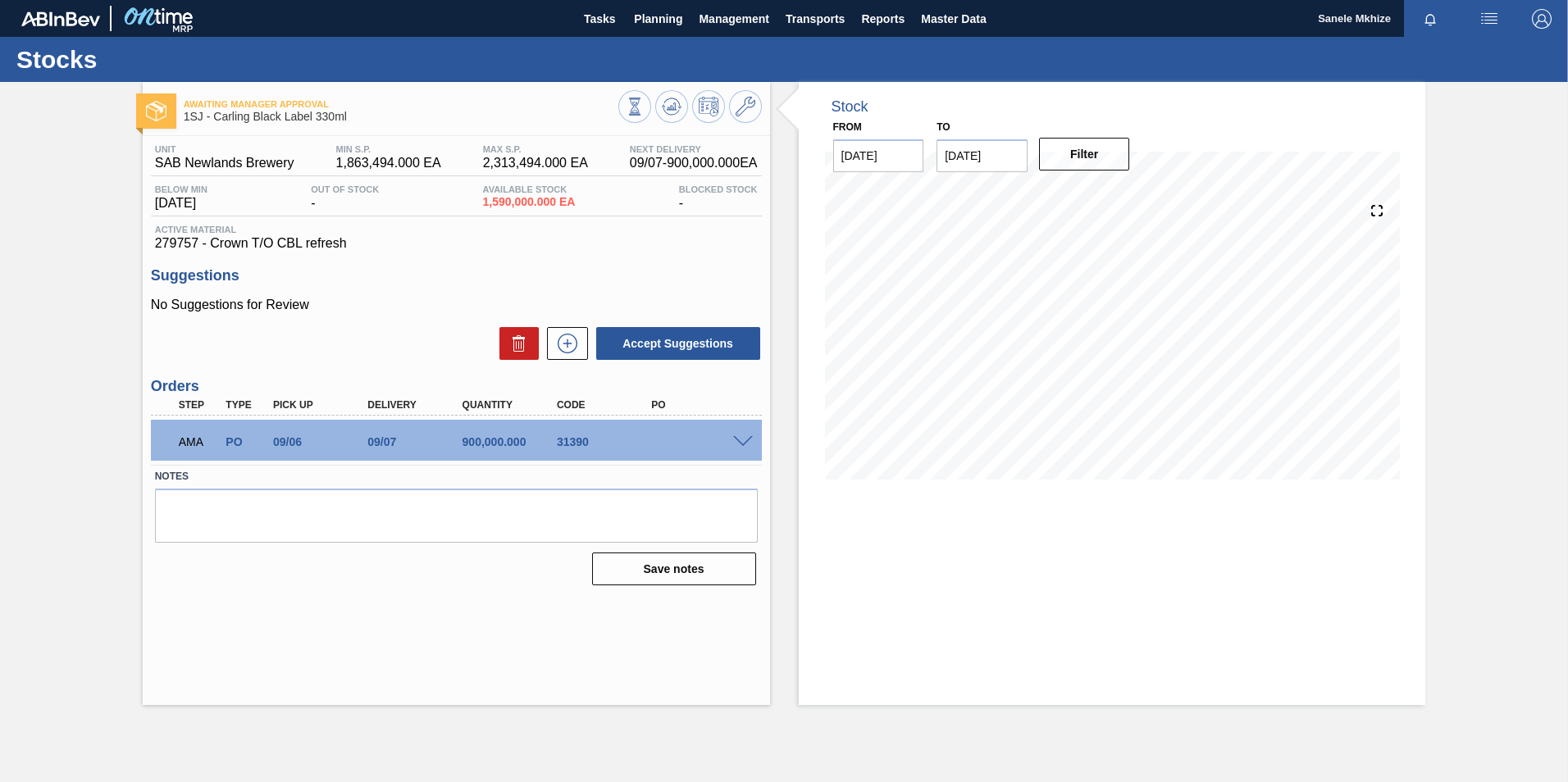
click at [737, 437] on span at bounding box center [743, 443] width 20 height 12
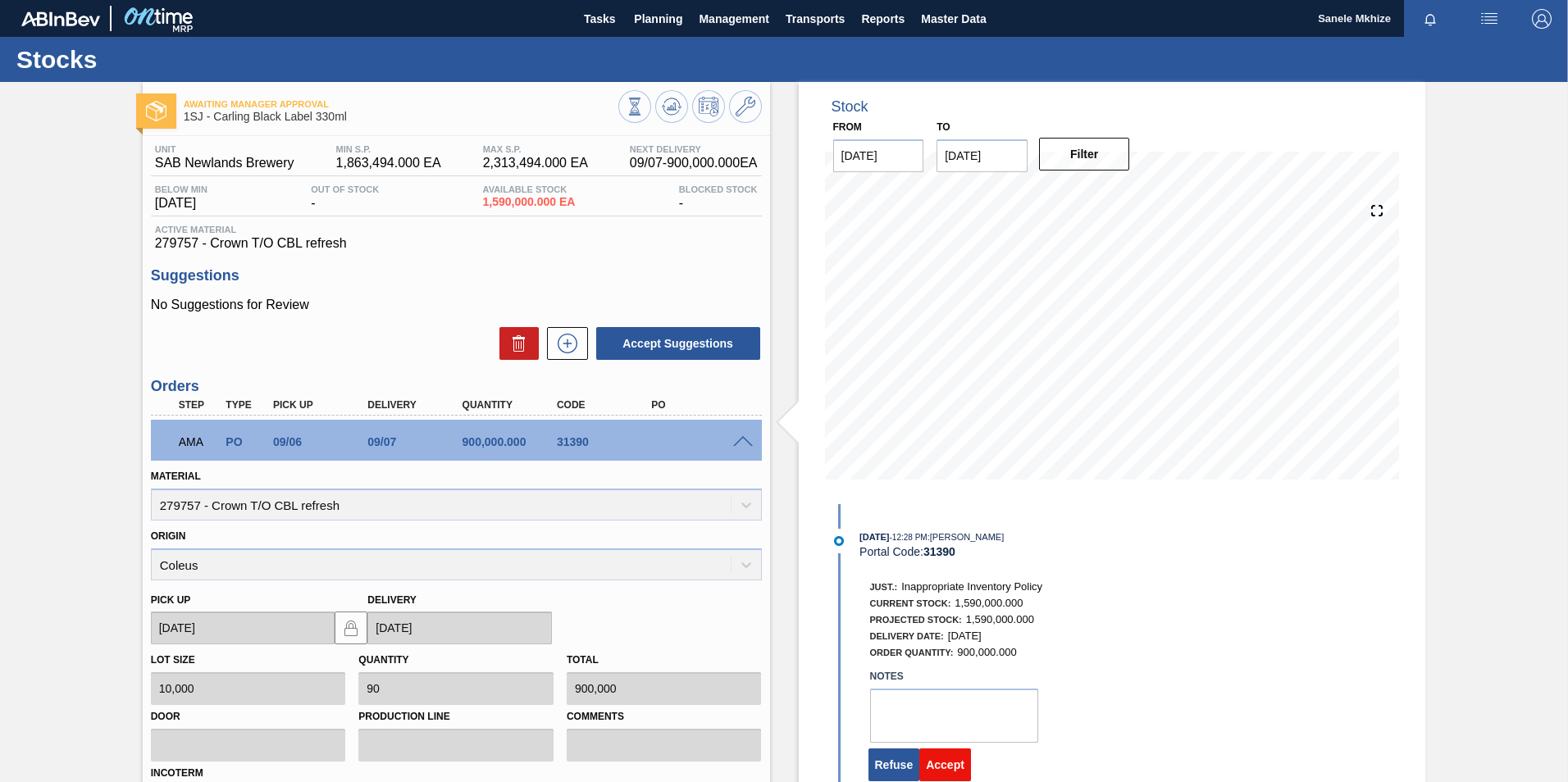
click at [951, 764] on button "Accept" at bounding box center [945, 765] width 52 height 32
